Goal: Navigation & Orientation: Understand site structure

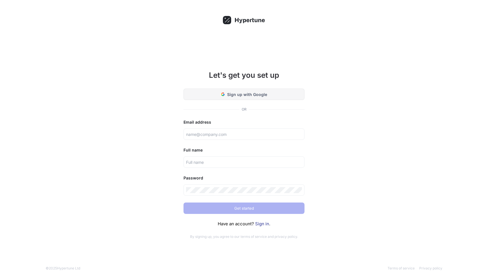
click at [252, 90] on button "Sign up with Google" at bounding box center [243, 94] width 121 height 11
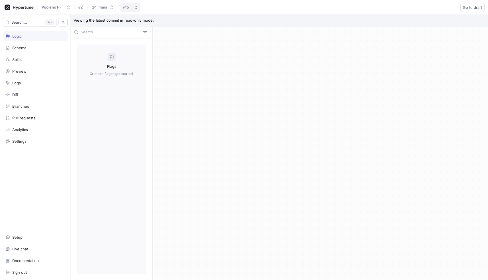
click at [126, 11] on button "v15" at bounding box center [130, 7] width 20 height 9
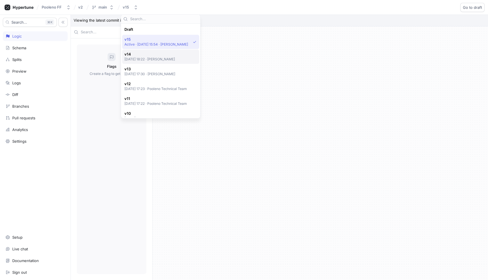
scroll to position [10, 0]
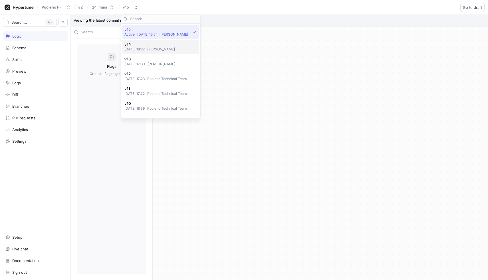
click at [128, 44] on span "v14" at bounding box center [149, 44] width 51 height 5
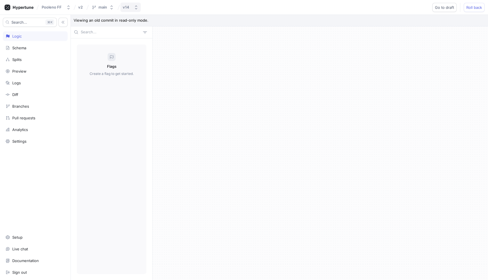
click at [130, 9] on div "v14" at bounding box center [127, 7] width 9 height 5
click at [134, 102] on div "Draft v15 Active ‧ [DATE] 15:54 ‧ [PERSON_NAME] v14 [DATE] 18:22 ‧ [PERSON_NAME…" at bounding box center [159, 71] width 74 height 92
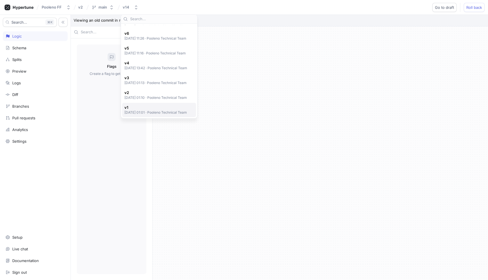
click at [133, 107] on span "v1" at bounding box center [155, 107] width 63 height 5
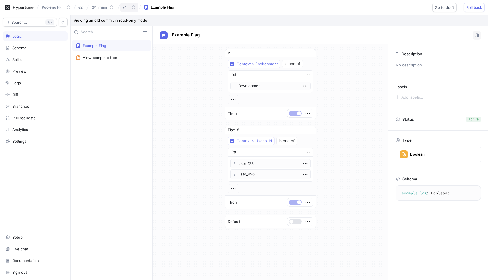
click at [133, 5] on icon "button" at bounding box center [133, 7] width 5 height 5
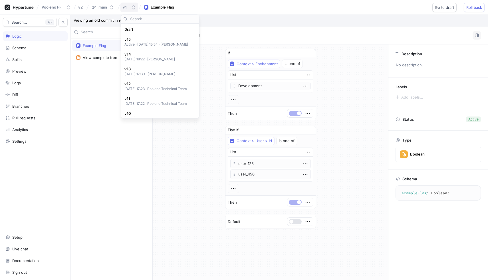
scroll to position [139, 0]
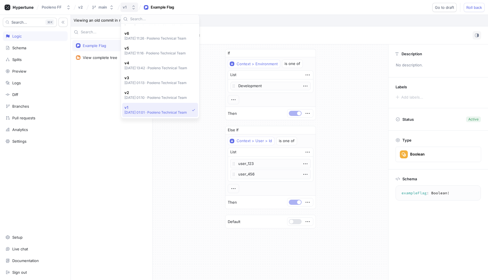
click at [133, 7] on icon "button" at bounding box center [133, 7] width 5 height 5
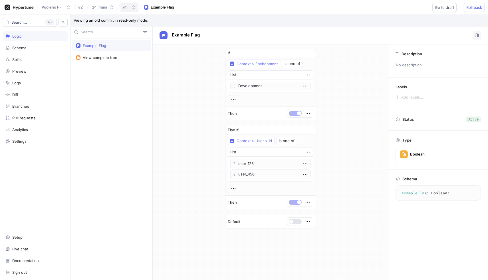
click at [133, 7] on icon "button" at bounding box center [133, 7] width 5 height 5
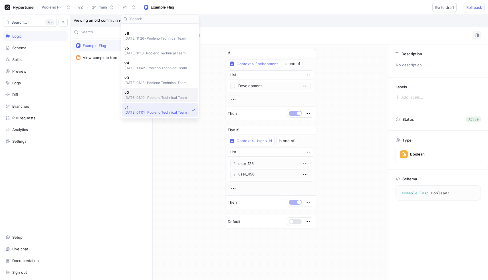
click at [171, 93] on span "v2" at bounding box center [155, 92] width 63 height 5
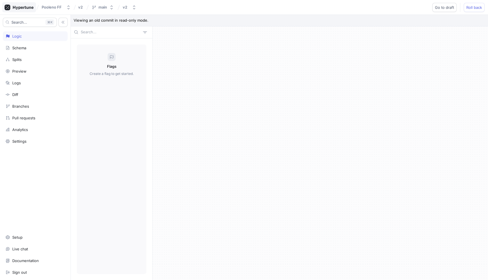
click at [26, 3] on div at bounding box center [19, 7] width 34 height 10
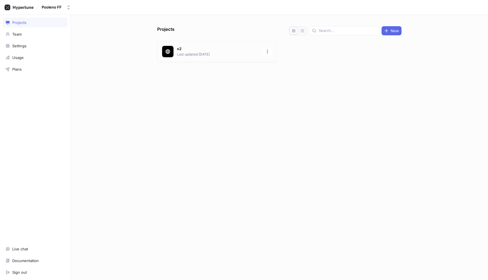
click at [192, 48] on p "v2" at bounding box center [218, 49] width 83 height 6
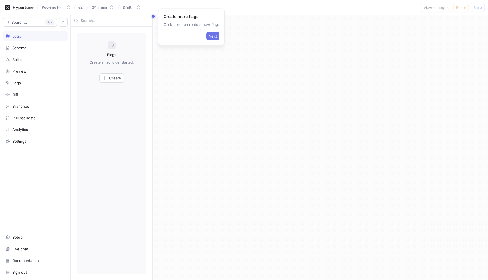
click at [210, 39] on button "Next" at bounding box center [212, 36] width 13 height 9
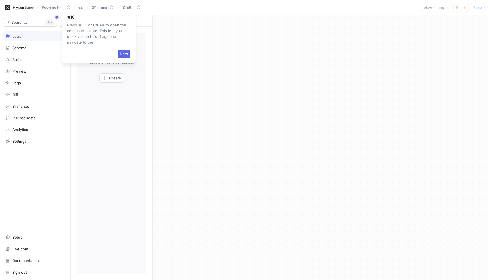
click at [126, 49] on div "Next" at bounding box center [98, 52] width 63 height 11
click at [125, 51] on button "Next" at bounding box center [123, 54] width 13 height 9
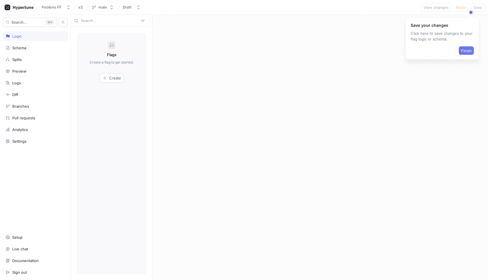
click at [464, 52] on span "Finish" at bounding box center [466, 50] width 11 height 3
click at [128, 11] on button "Draft" at bounding box center [131, 7] width 23 height 9
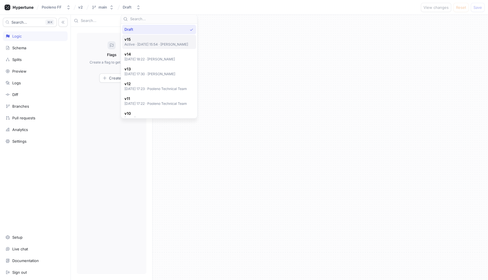
click at [137, 42] on p "Active ‧ [DATE] 15:54 ‧ [PERSON_NAME]" at bounding box center [156, 44] width 64 height 5
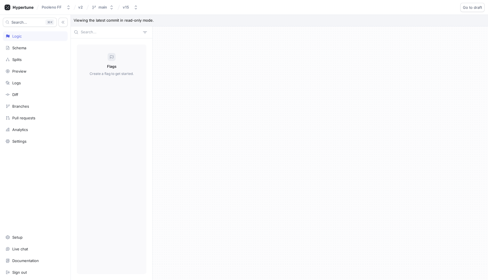
click at [130, 17] on p "Viewing the latest commit in read-only mode." at bounding box center [279, 21] width 417 height 12
click at [99, 7] on div "main" at bounding box center [102, 7] width 9 height 5
click at [104, 40] on span "main" at bounding box center [110, 38] width 35 height 5
click at [26, 100] on div "Search... K Logic Schema Splits Preview Logs Diff Branches Pull requests Analyt…" at bounding box center [35, 147] width 71 height 265
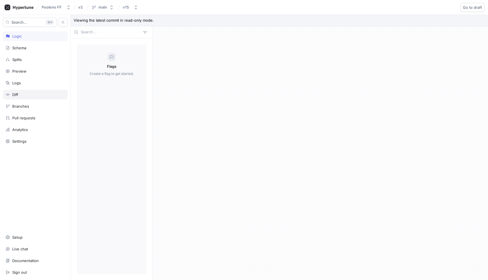
click at [26, 93] on div "Diff" at bounding box center [35, 94] width 60 height 5
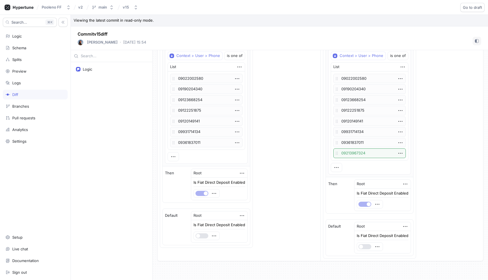
scroll to position [40, 0]
click at [399, 79] on icon "button" at bounding box center [400, 79] width 6 height 6
click at [426, 79] on div "If / Else If Context > User > Phone is one of List 09022002580 09190204340 0912…" at bounding box center [400, 143] width 160 height 237
click at [235, 79] on icon "button" at bounding box center [237, 79] width 6 height 6
click at [281, 79] on div "If / Else If Context > User > Phone is one of List 09022002580 09190204340 0912…" at bounding box center [240, 143] width 161 height 237
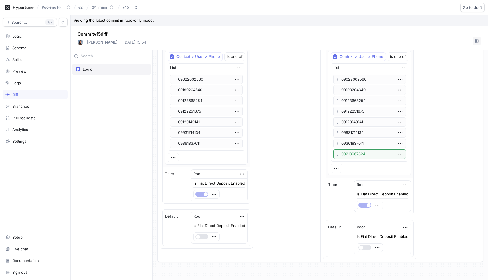
click at [125, 67] on div "Logic" at bounding box center [111, 69] width 71 height 5
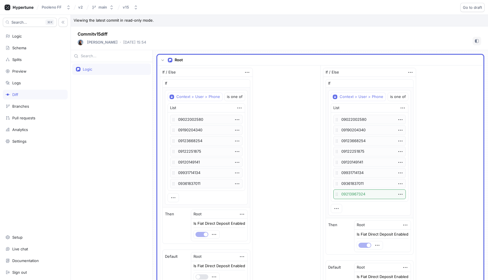
scroll to position [0, 0]
click at [17, 111] on div "Branches" at bounding box center [35, 106] width 65 height 10
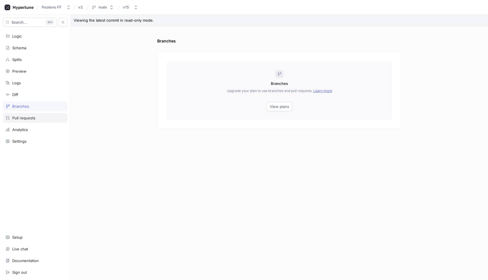
click at [18, 116] on div "Pull requests" at bounding box center [23, 118] width 23 height 5
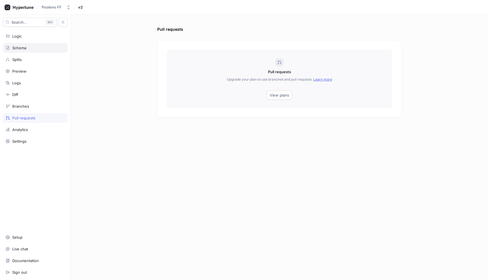
click at [29, 44] on div "Schema" at bounding box center [35, 48] width 65 height 10
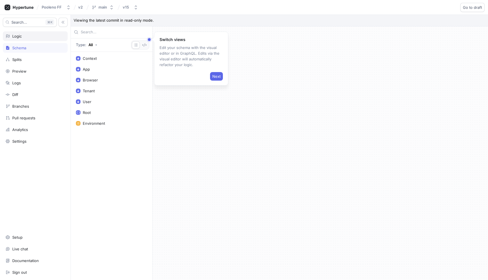
click at [29, 37] on div "Logic" at bounding box center [35, 36] width 60 height 5
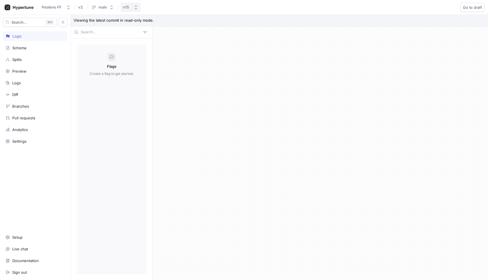
click at [125, 12] on button "v15" at bounding box center [130, 7] width 20 height 9
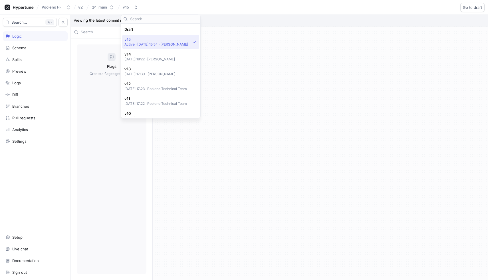
scroll to position [10, 0]
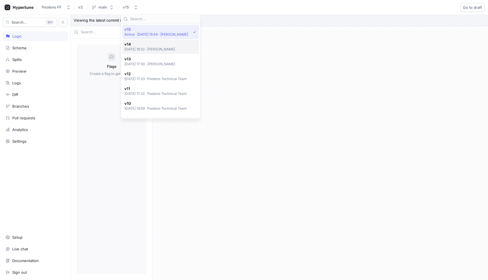
click at [131, 44] on span "v14" at bounding box center [149, 44] width 51 height 5
